Goal: Information Seeking & Learning: Learn about a topic

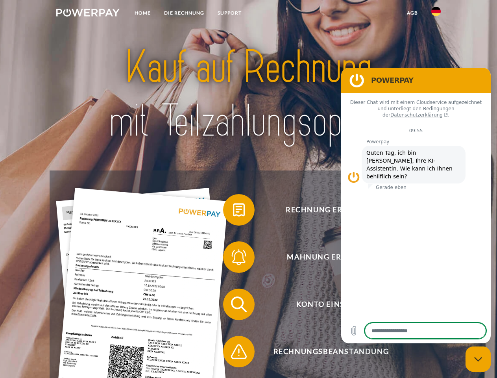
click at [88, 14] on img at bounding box center [87, 13] width 63 height 8
click at [436, 14] on img at bounding box center [435, 11] width 9 height 9
click at [412, 13] on link "agb" at bounding box center [412, 13] width 24 height 14
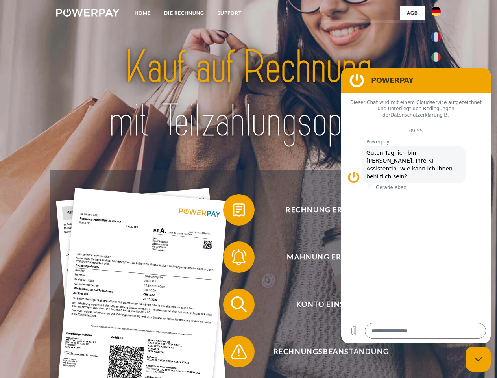
click at [233, 211] on span at bounding box center [226, 209] width 39 height 39
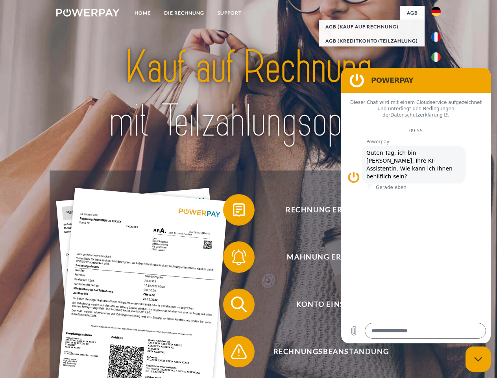
click at [233, 258] on span at bounding box center [226, 256] width 39 height 39
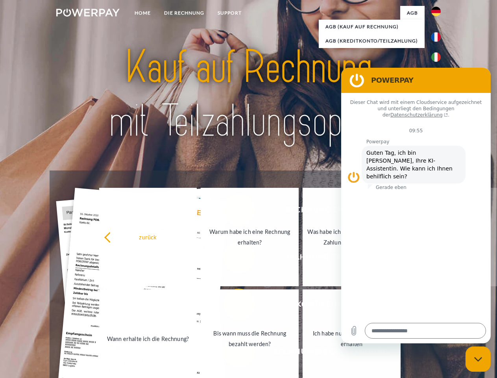
click at [233, 306] on link "Bis wann muss die Rechnung bezahlt werden?" at bounding box center [250, 338] width 98 height 98
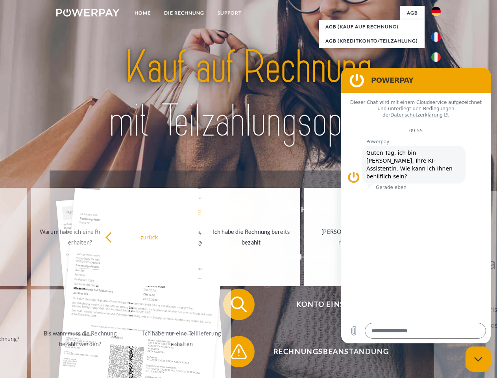
click at [233, 353] on span at bounding box center [226, 351] width 39 height 39
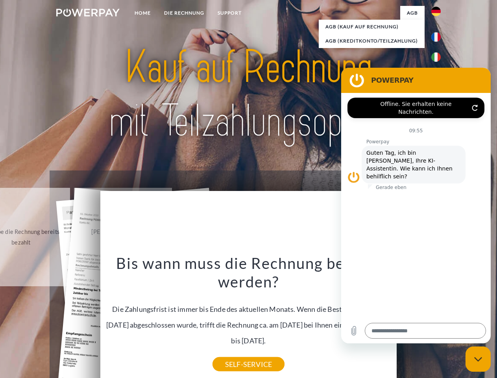
click at [478, 359] on icon "Messaging-Fenster schließen" at bounding box center [478, 358] width 8 height 5
type textarea "*"
